Goal: Information Seeking & Learning: Learn about a topic

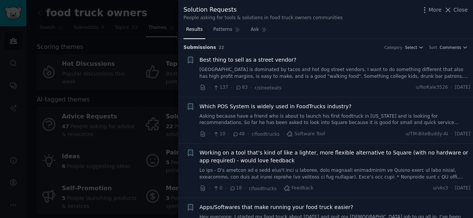
scroll to position [11, 0]
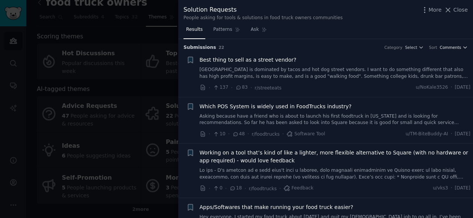
click at [457, 47] on span "Comments" at bounding box center [450, 47] width 21 height 5
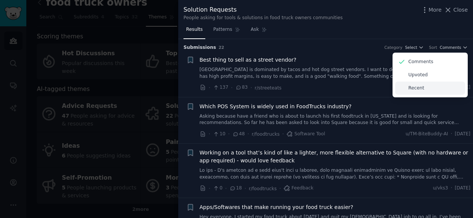
click at [411, 90] on p "Recent" at bounding box center [417, 88] width 16 height 7
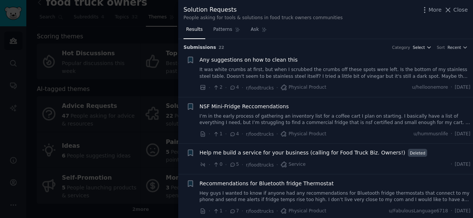
click at [429, 49] on icon "button" at bounding box center [429, 47] width 5 height 5
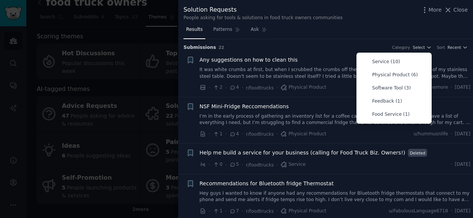
click at [342, 48] on h3 "Submission s 22 Category Select Service (10) Physical Product (6) Software Tool…" at bounding box center [326, 47] width 284 height 7
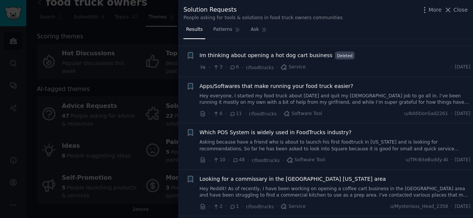
scroll to position [361, 0]
click at [255, 84] on span "Apps/Softwares that make running your food truck easier?" at bounding box center [277, 86] width 154 height 8
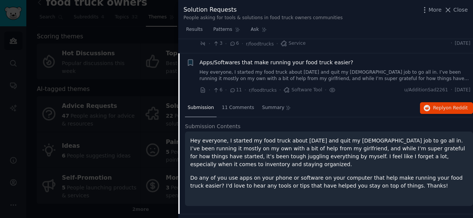
scroll to position [397, 0]
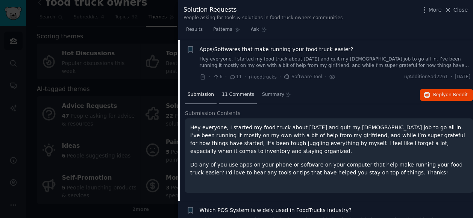
click at [229, 94] on span "11 Comments" at bounding box center [238, 94] width 32 height 7
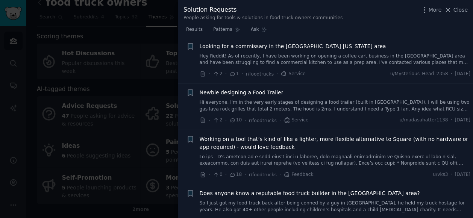
scroll to position [779, 0]
click at [465, 7] on span "Close" at bounding box center [461, 10] width 14 height 8
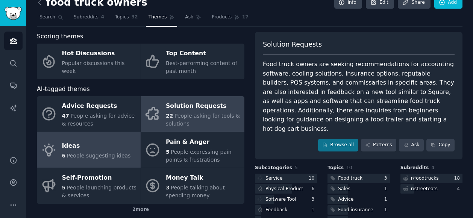
click at [106, 156] on span "People suggesting ideas" at bounding box center [99, 156] width 64 height 6
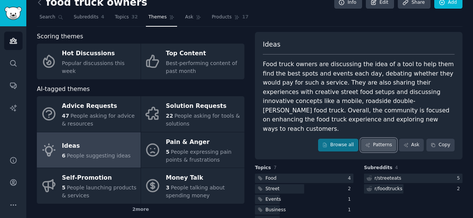
click at [378, 139] on link "Patterns" at bounding box center [378, 145] width 35 height 13
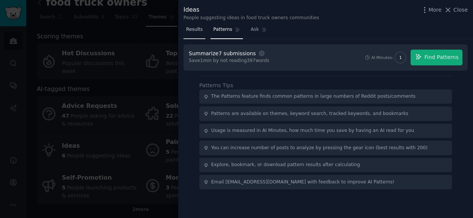
click at [195, 30] on span "Results" at bounding box center [194, 29] width 17 height 7
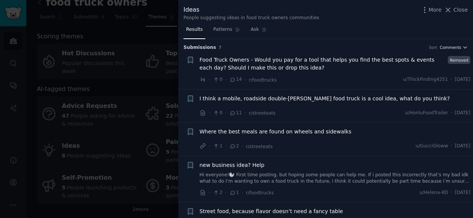
click at [463, 45] on icon "button" at bounding box center [465, 47] width 5 height 5
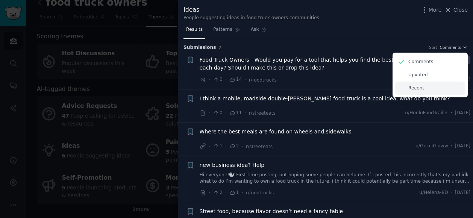
click at [416, 85] on p "Recent" at bounding box center [417, 88] width 16 height 7
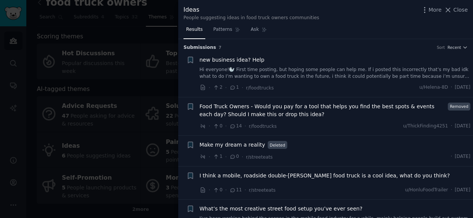
click at [240, 59] on span "new business idea? Help" at bounding box center [232, 60] width 65 height 8
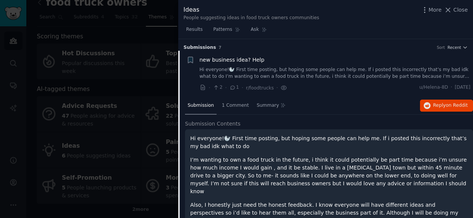
scroll to position [12, 0]
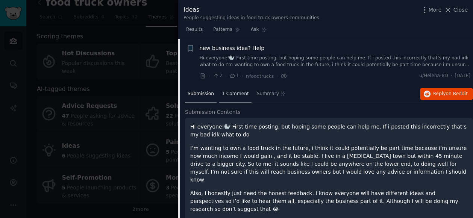
click at [230, 94] on span "1 Comment" at bounding box center [235, 94] width 27 height 7
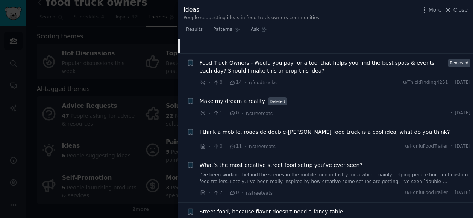
scroll to position [156, 0]
click at [245, 67] on span "Food Truck Owners - Would you pay for a tool that helps you find the best spots…" at bounding box center [323, 67] width 246 height 16
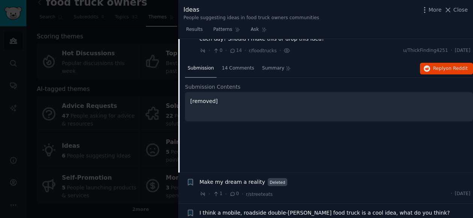
scroll to position [58, 0]
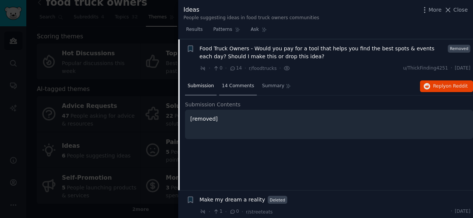
click at [236, 88] on span "14 Comments" at bounding box center [238, 86] width 32 height 7
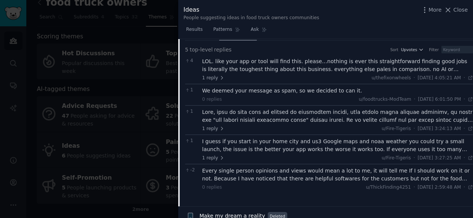
scroll to position [113, 0]
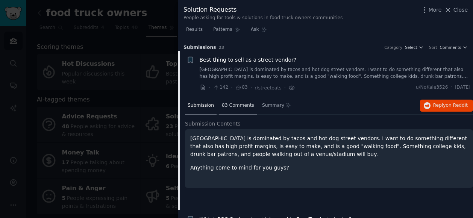
click at [233, 105] on span "83 Comments" at bounding box center [238, 105] width 32 height 7
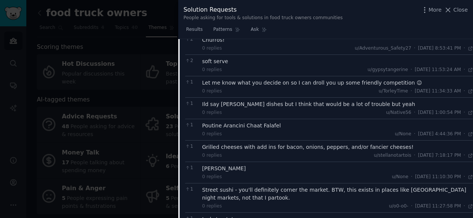
scroll to position [648, 0]
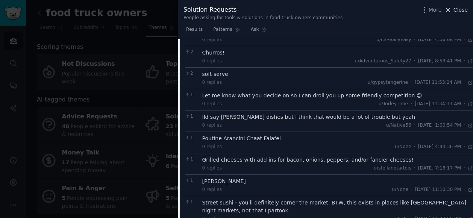
click at [460, 9] on span "Close" at bounding box center [461, 10] width 14 height 8
